Goal: Transaction & Acquisition: Purchase product/service

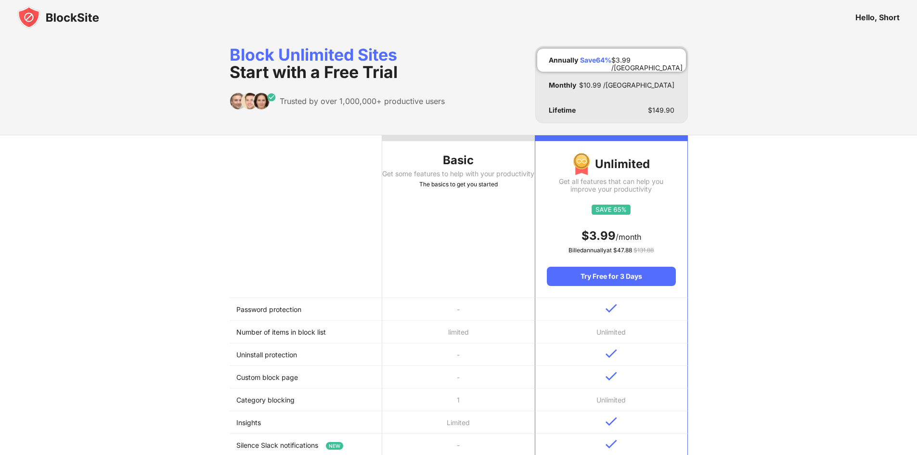
click at [86, 20] on img at bounding box center [58, 17] width 82 height 23
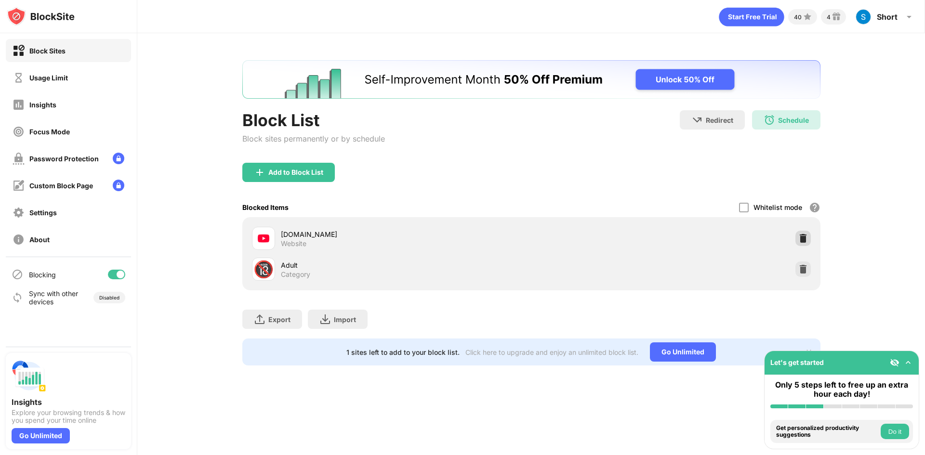
click at [798, 236] on img at bounding box center [803, 239] width 10 height 10
